Goal: Transaction & Acquisition: Purchase product/service

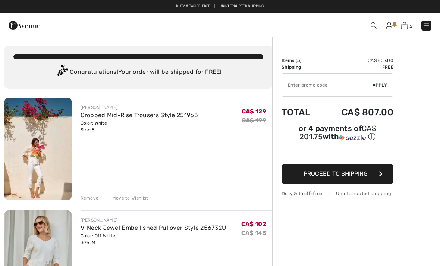
click at [87, 200] on div "Remove" at bounding box center [90, 198] width 18 height 7
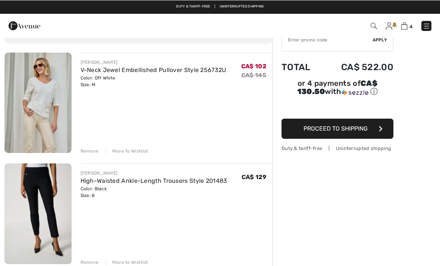
scroll to position [45, 0]
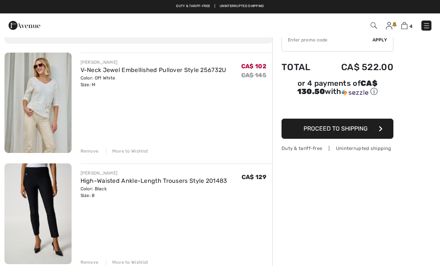
click at [85, 262] on div "Remove" at bounding box center [90, 262] width 18 height 7
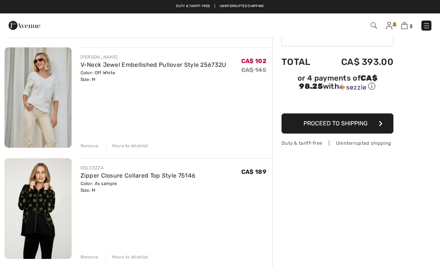
scroll to position [34, 0]
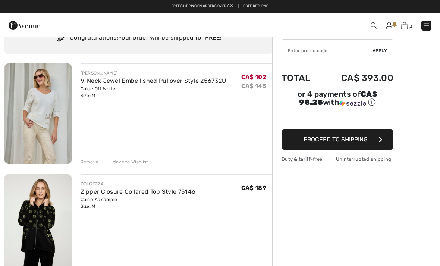
click at [48, 128] on img at bounding box center [37, 113] width 67 height 100
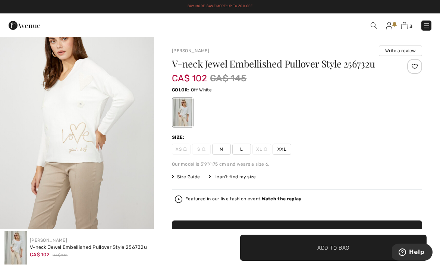
click at [405, 29] on img at bounding box center [404, 25] width 6 height 7
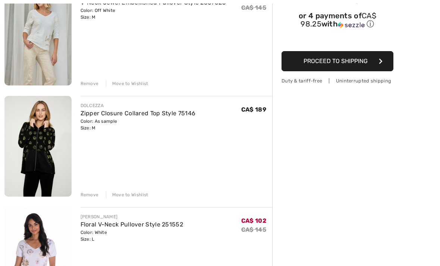
scroll to position [113, 0]
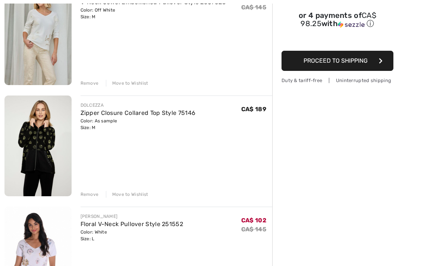
click at [54, 159] on img at bounding box center [37, 146] width 67 height 100
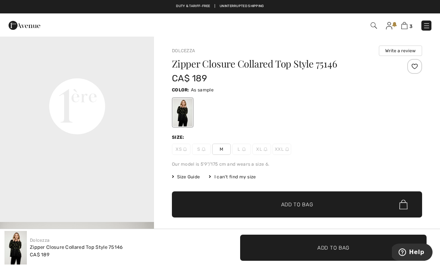
scroll to position [509, 0]
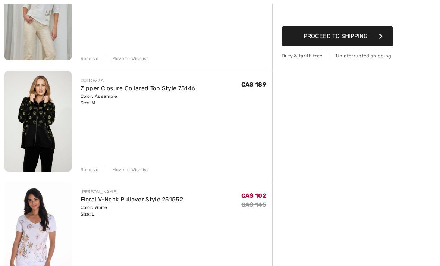
scroll to position [138, 0]
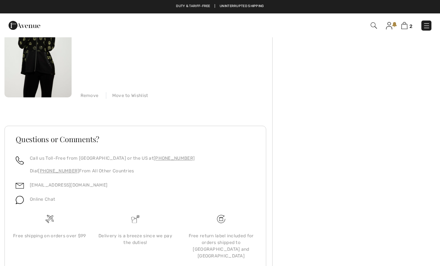
scroll to position [0, 0]
